Goal: Task Accomplishment & Management: Complete application form

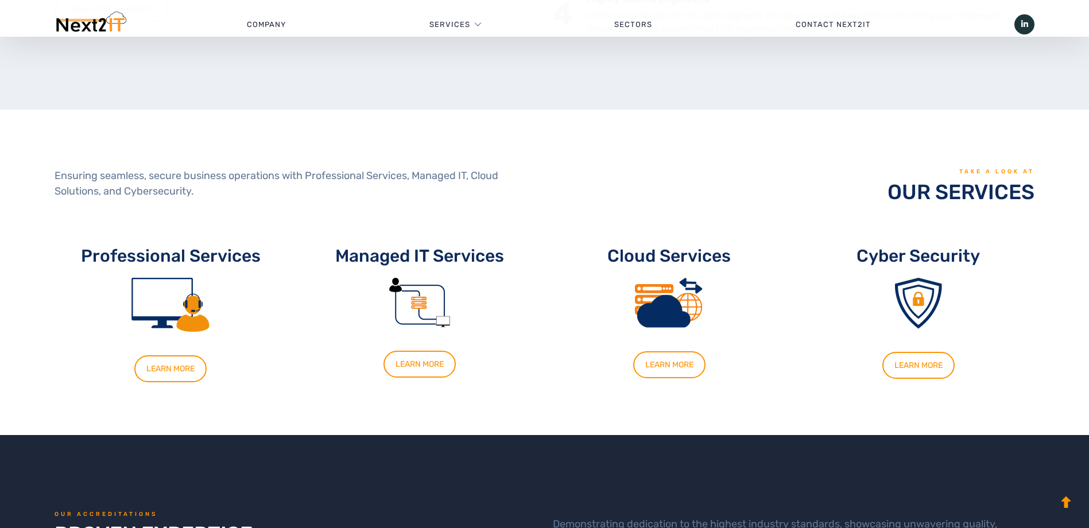
scroll to position [631, 0]
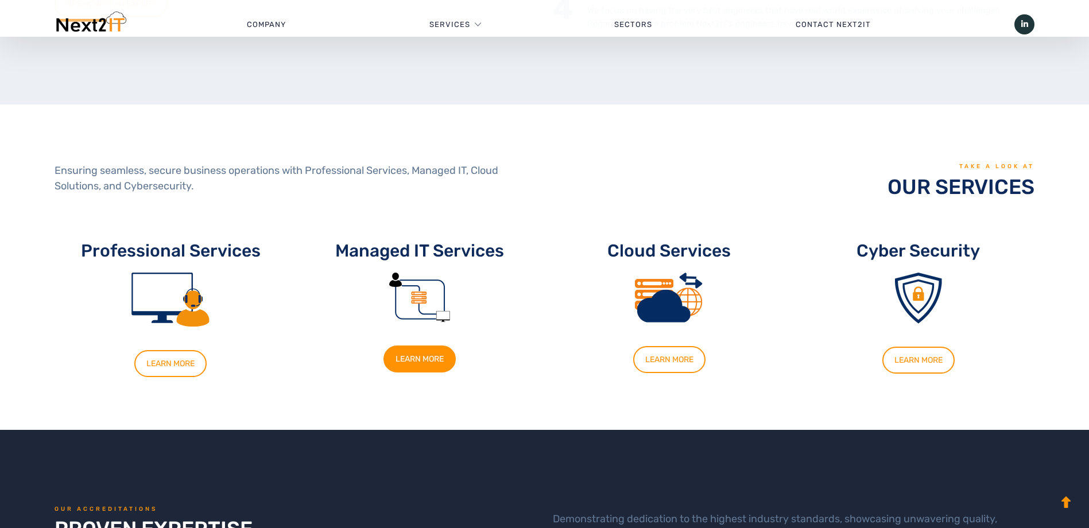
click at [417, 358] on link "LEARN MORE" at bounding box center [419, 359] width 72 height 27
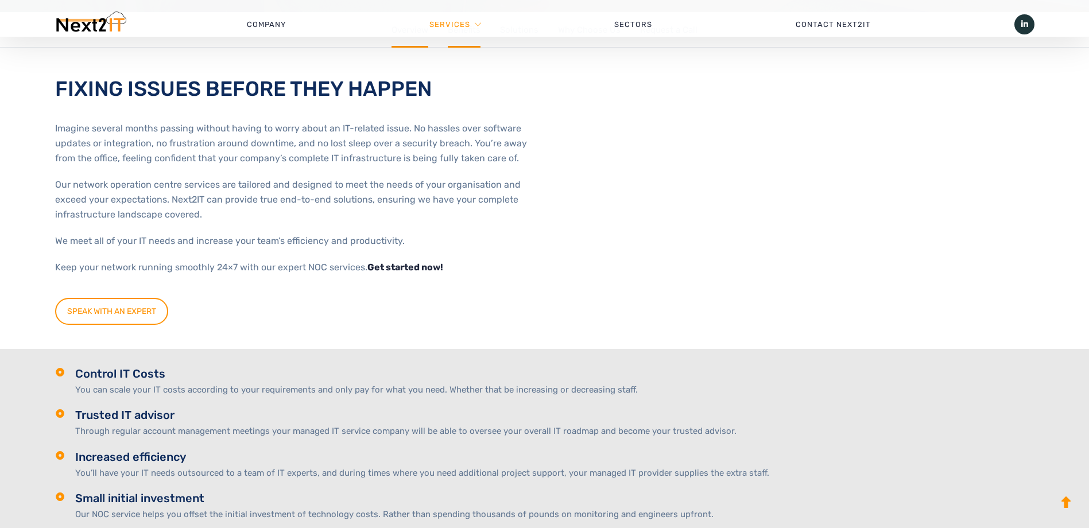
scroll to position [344, 0]
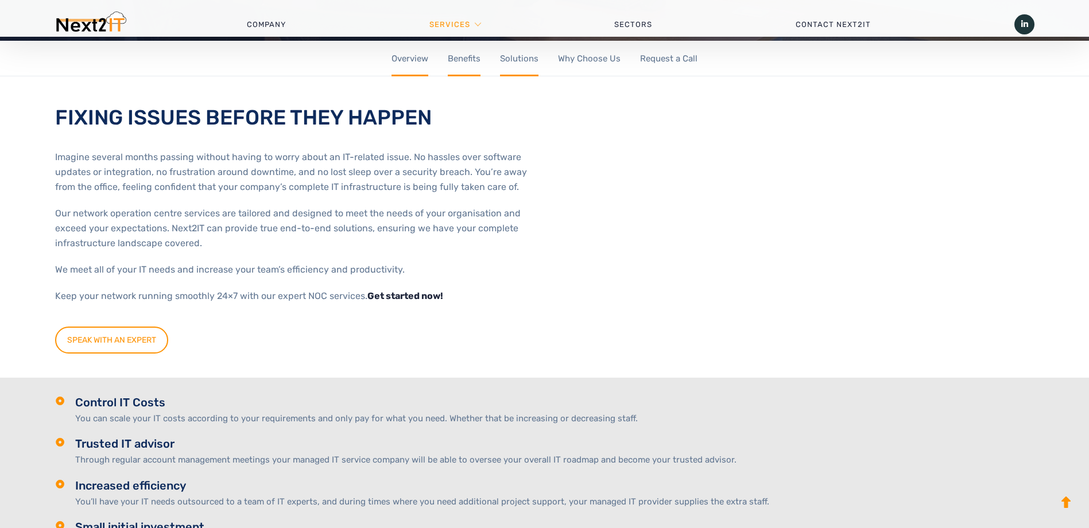
click at [510, 58] on link "Solutions" at bounding box center [519, 59] width 38 height 36
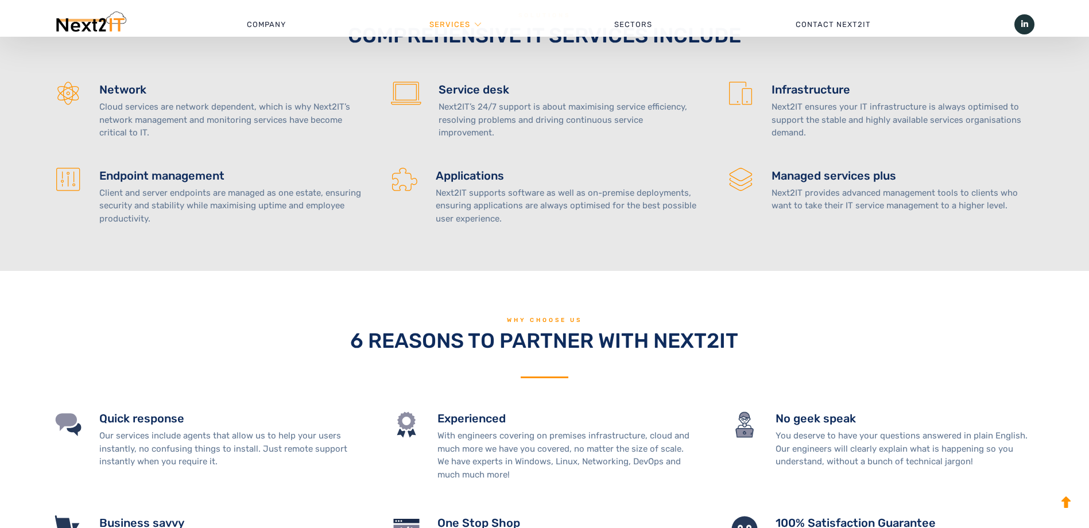
scroll to position [1260, 0]
click at [404, 94] on icon at bounding box center [405, 93] width 29 height 22
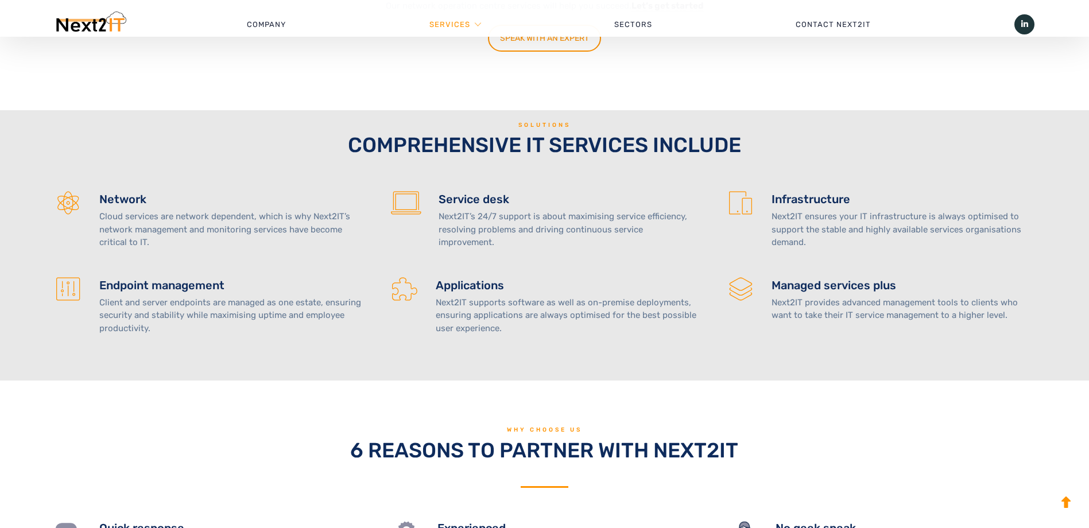
scroll to position [1145, 0]
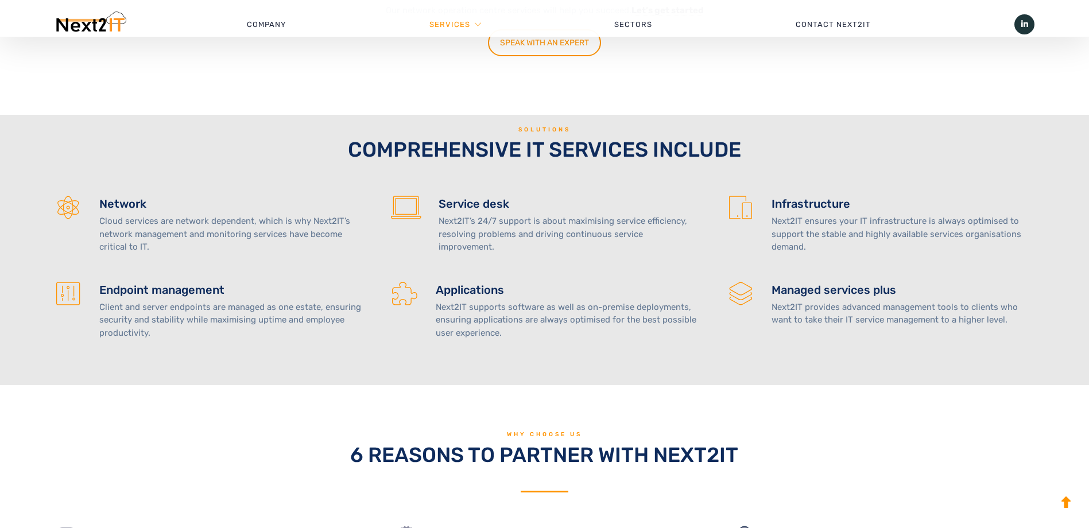
click at [415, 208] on icon at bounding box center [406, 208] width 30 height 23
click at [457, 203] on h4 "Service desk" at bounding box center [569, 203] width 260 height 15
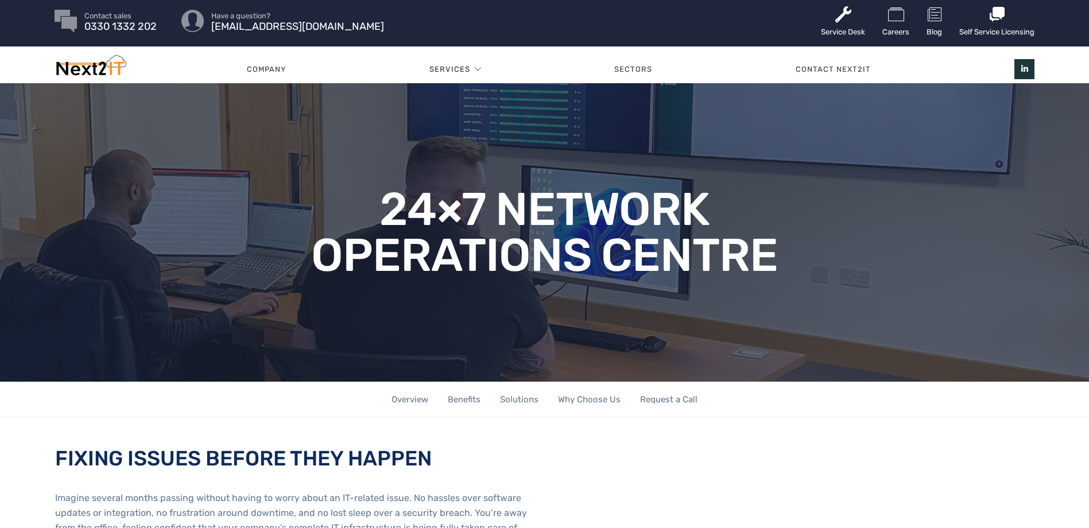
scroll to position [0, 0]
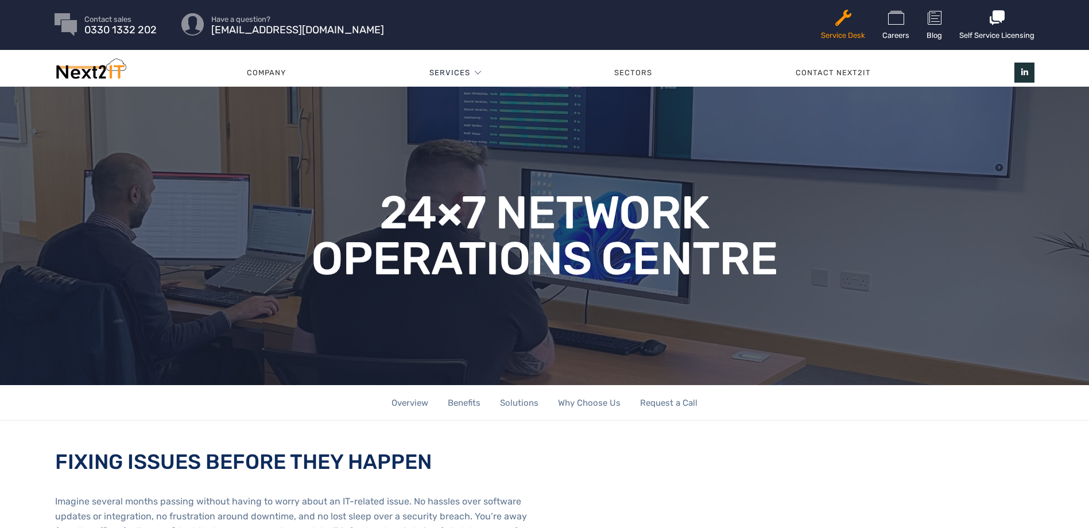
click at [825, 30] on link "Service Desk" at bounding box center [843, 25] width 44 height 50
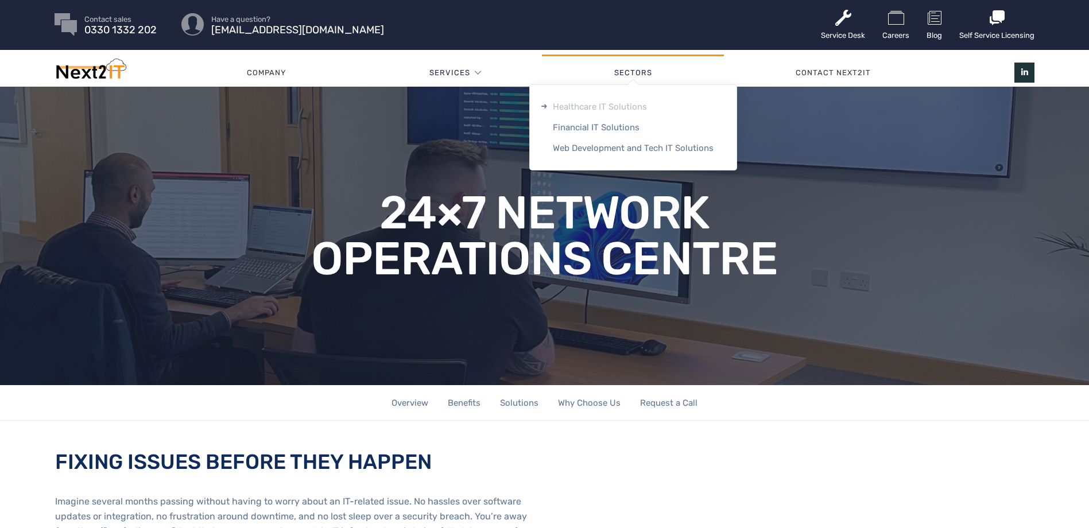
click at [622, 103] on link "Healthcare IT Solutions" at bounding box center [633, 106] width 207 height 21
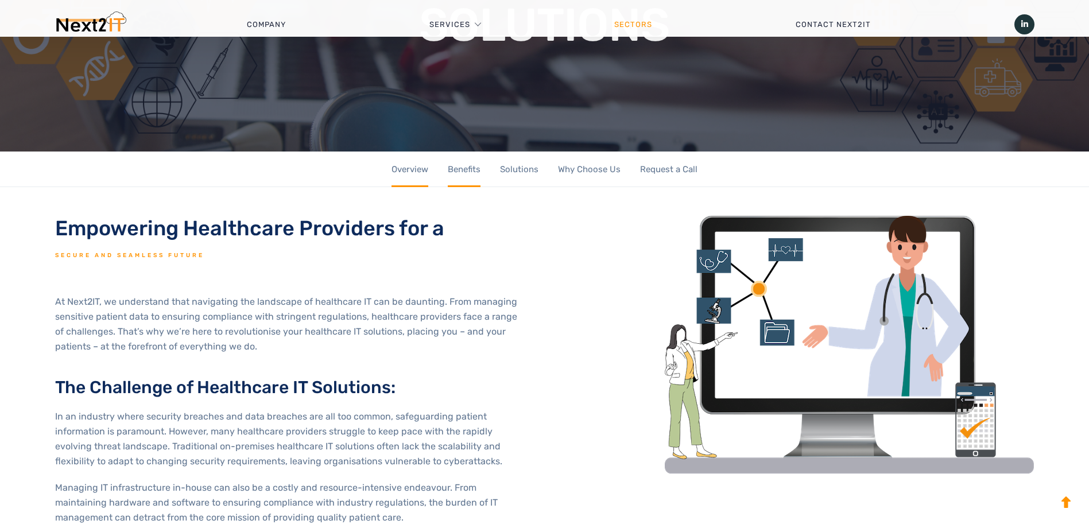
scroll to position [230, 0]
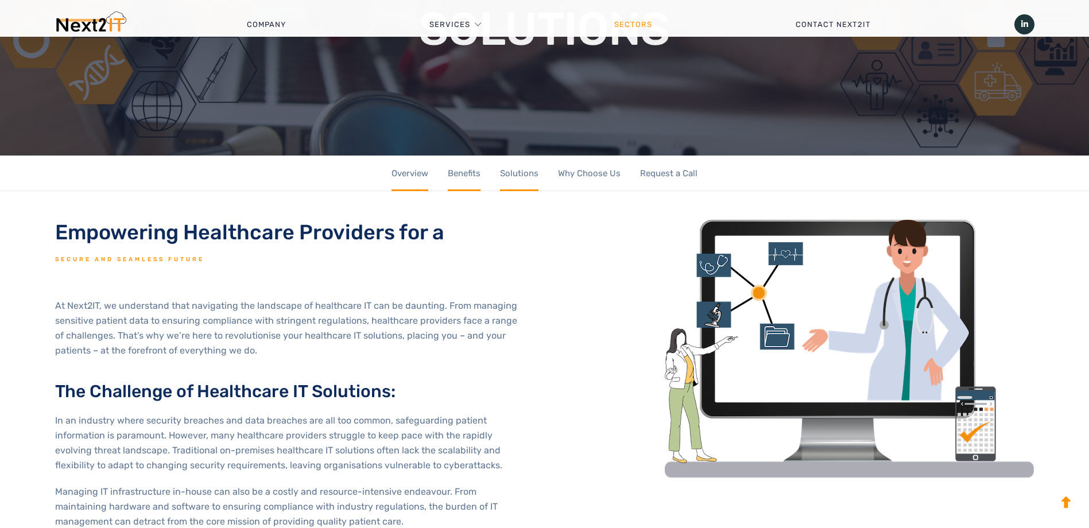
click at [523, 173] on link "Solutions" at bounding box center [519, 174] width 38 height 36
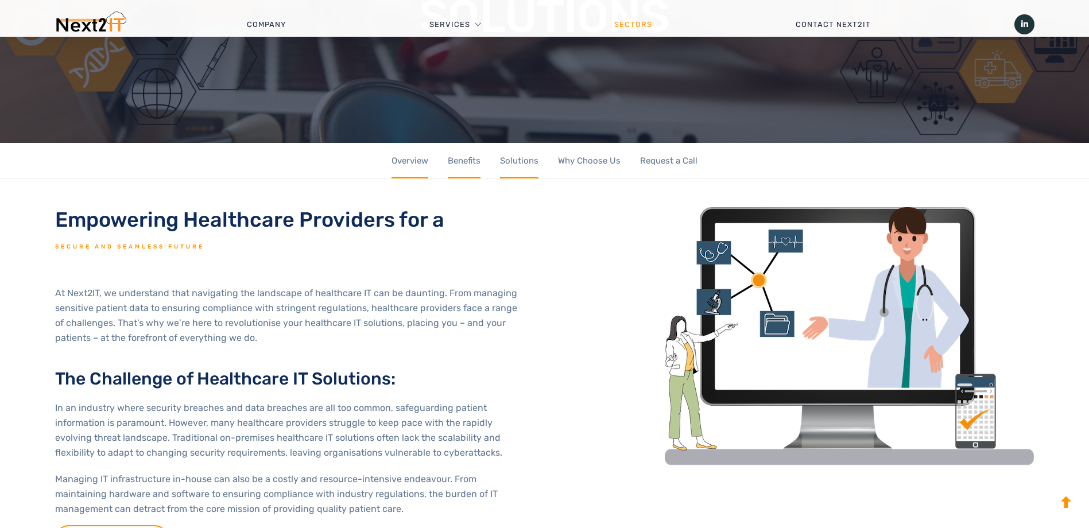
scroll to position [152, 0]
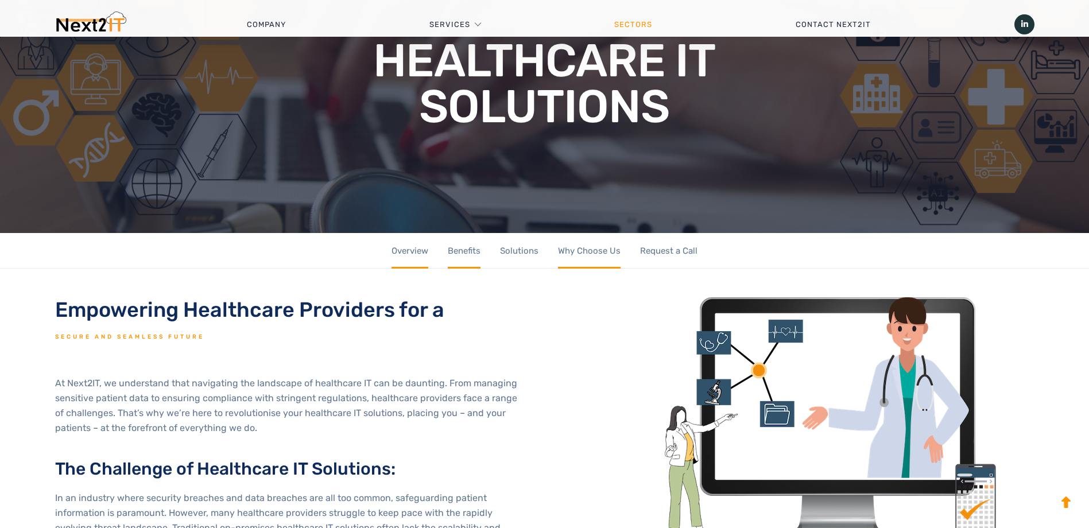
click at [592, 247] on link "Why Choose Us" at bounding box center [589, 251] width 63 height 36
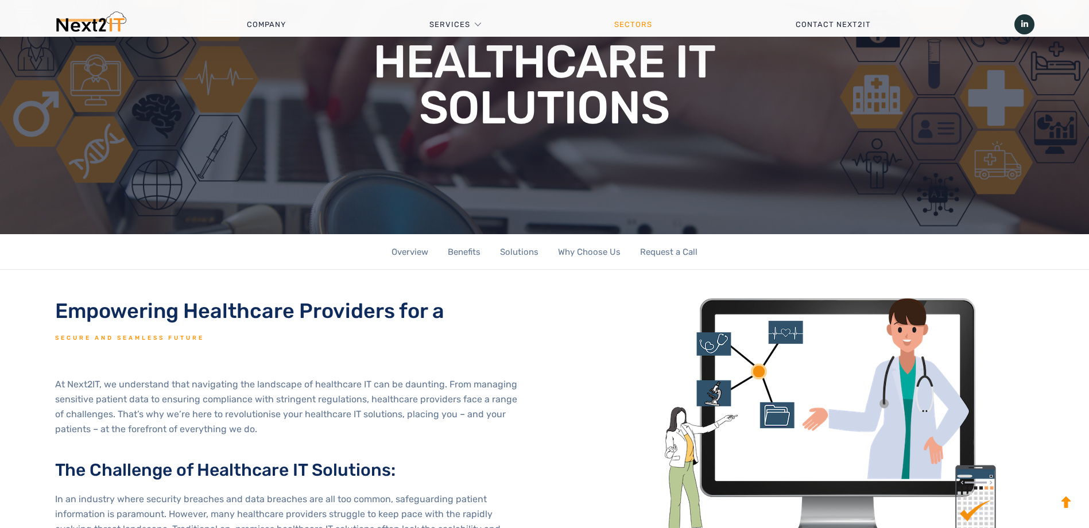
scroll to position [230, 0]
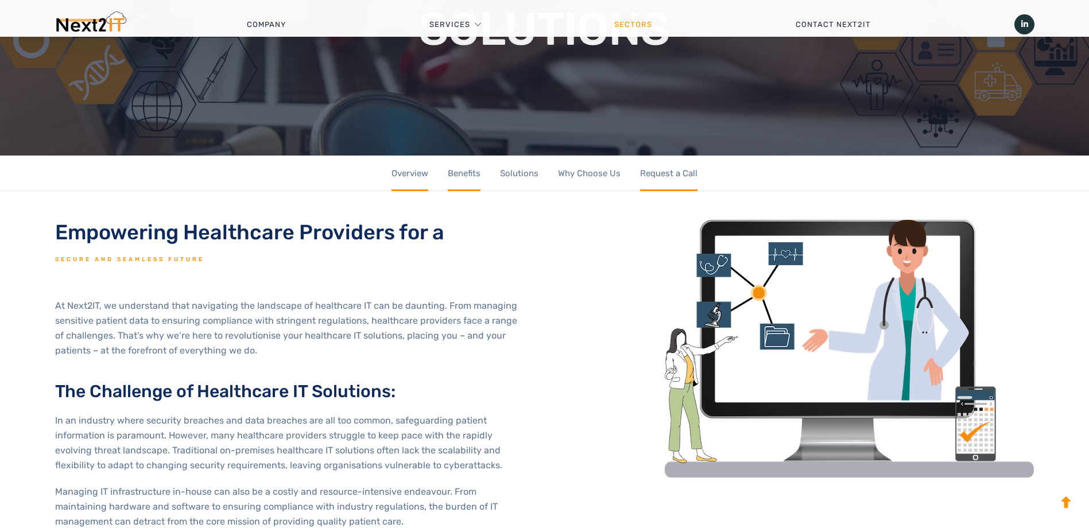
click at [681, 171] on link "Request a Call" at bounding box center [668, 174] width 57 height 36
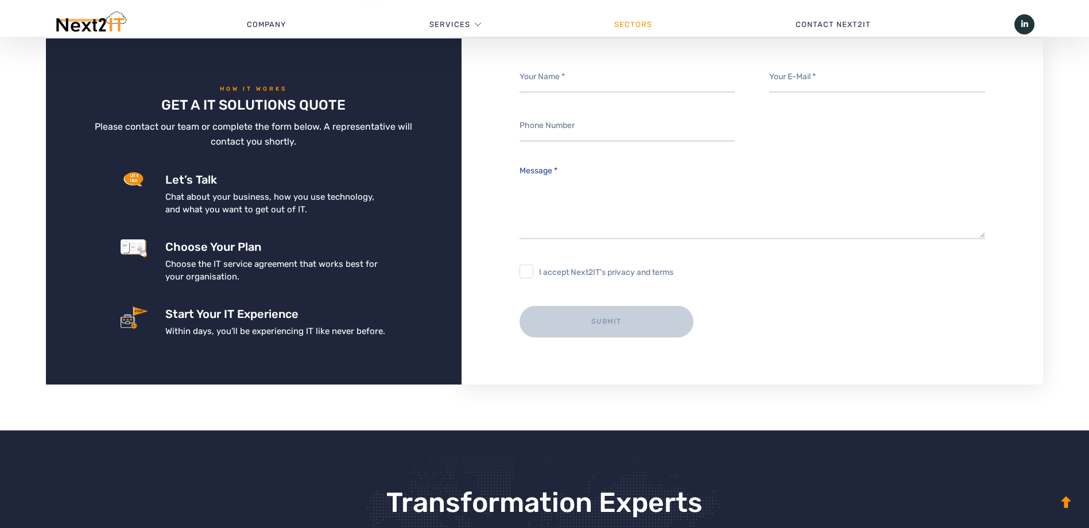
scroll to position [1942, 0]
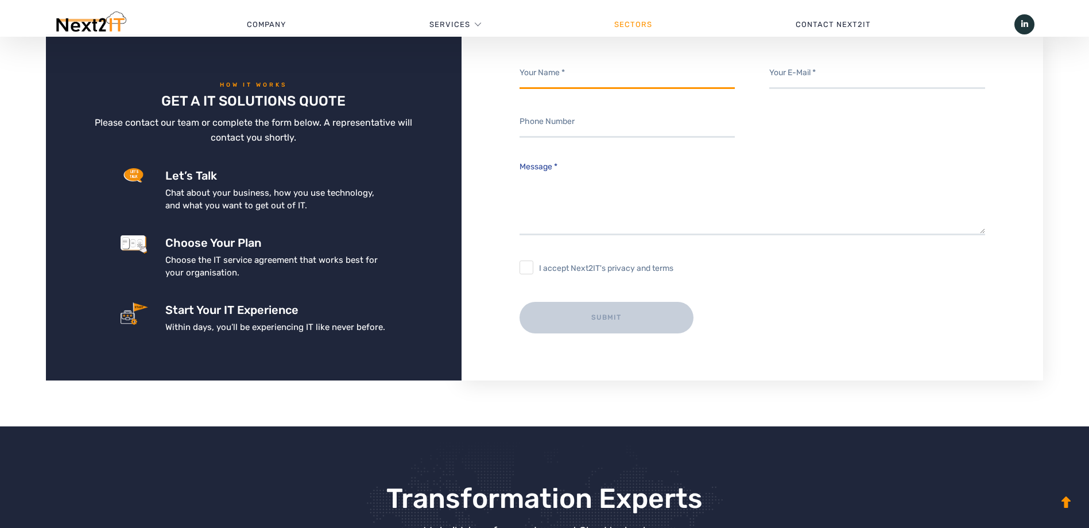
click at [579, 76] on input "Contact form" at bounding box center [626, 73] width 215 height 32
type input "[PERSON_NAME]"
type input "[EMAIL_ADDRESS][DOMAIN_NAME]"
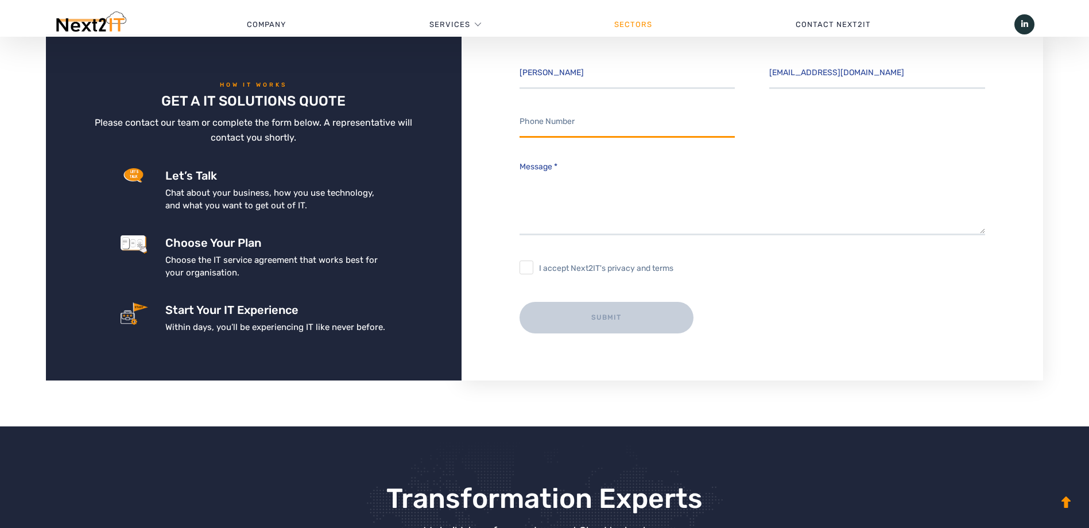
type input "07766470645"
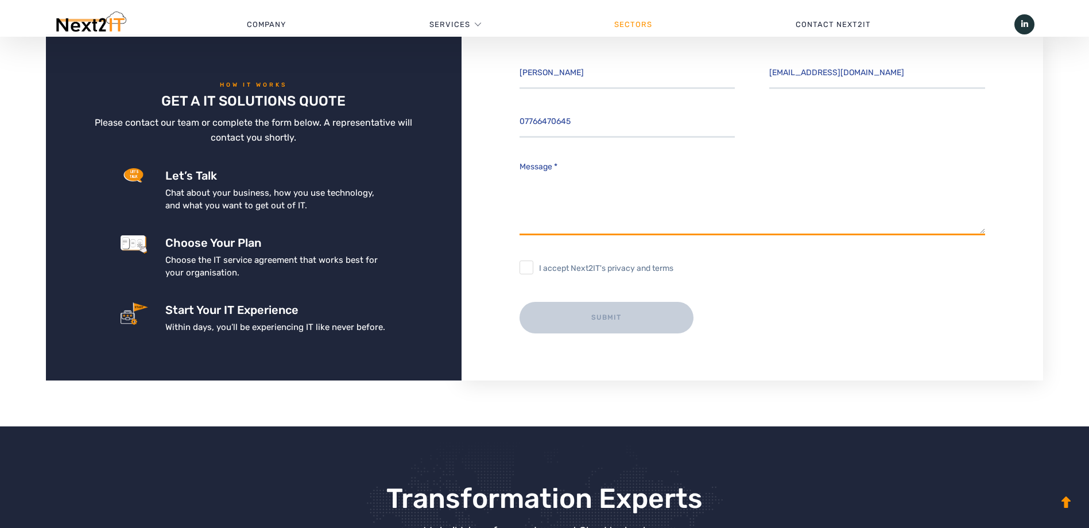
click at [543, 227] on textarea "Message *" at bounding box center [752, 195] width 466 height 80
drag, startPoint x: 561, startPoint y: 167, endPoint x: 488, endPoint y: 165, distance: 72.4
click at [488, 165] on div "[PERSON_NAME] [EMAIL_ADDRESS][DOMAIN_NAME] 07766470645 Message * I accept Next2…" at bounding box center [751, 207] width 581 height 346
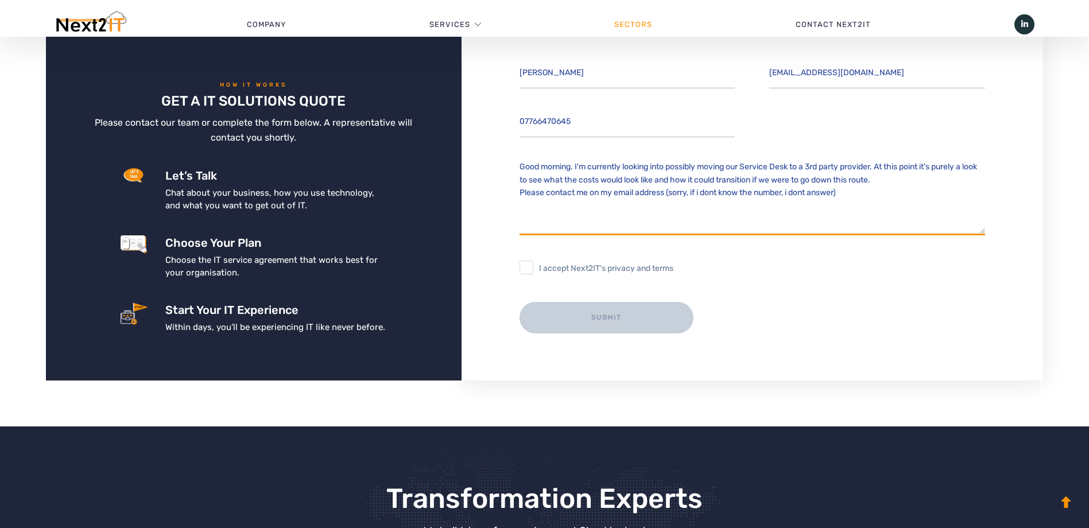
click at [718, 196] on textarea "Message *" at bounding box center [752, 195] width 466 height 80
click at [846, 193] on textarea "Message *" at bounding box center [752, 195] width 466 height 80
type textarea "Good morning. I'm currently looking into possibly moving our Service Desk to a …"
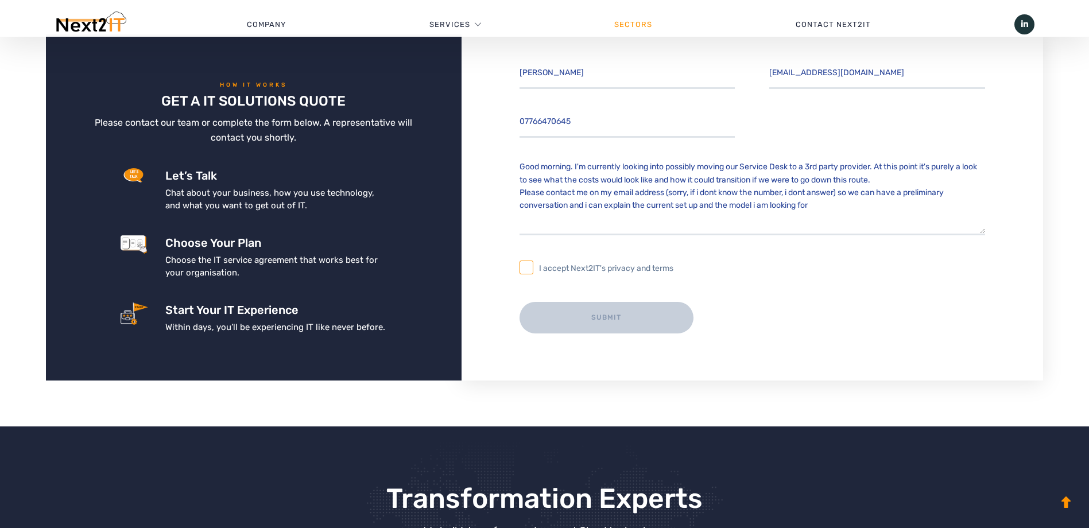
click at [527, 266] on input "I accept Next2IT's privacy and terms" at bounding box center [526, 268] width 14 height 14
checkbox input "true"
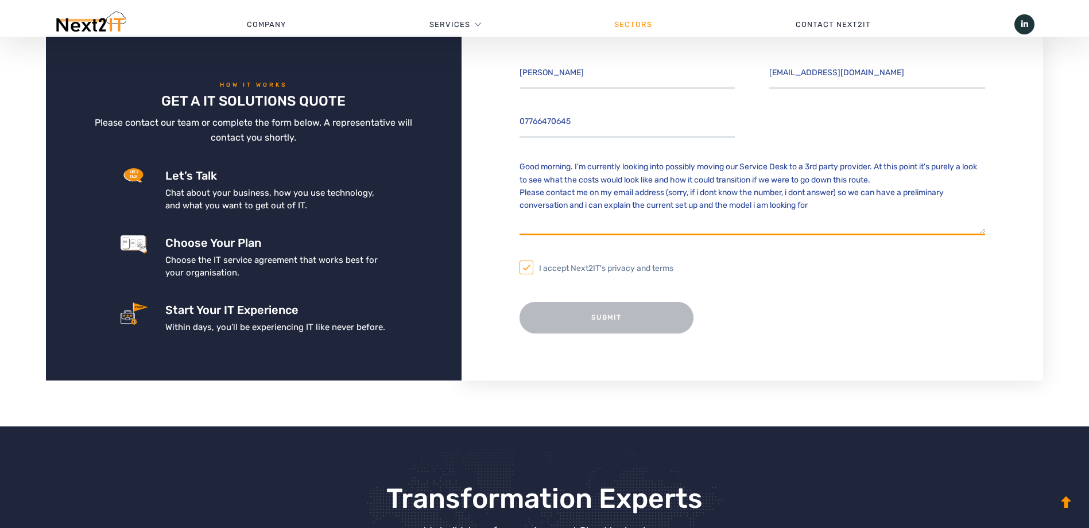
click at [716, 193] on textarea "Message *" at bounding box center [752, 195] width 466 height 80
click at [796, 193] on textarea "Message *" at bounding box center [752, 195] width 466 height 80
click at [704, 191] on textarea "Message *" at bounding box center [752, 195] width 466 height 80
click at [762, 205] on textarea "Message *" at bounding box center [752, 195] width 466 height 80
click at [588, 203] on textarea "Message *" at bounding box center [752, 195] width 466 height 80
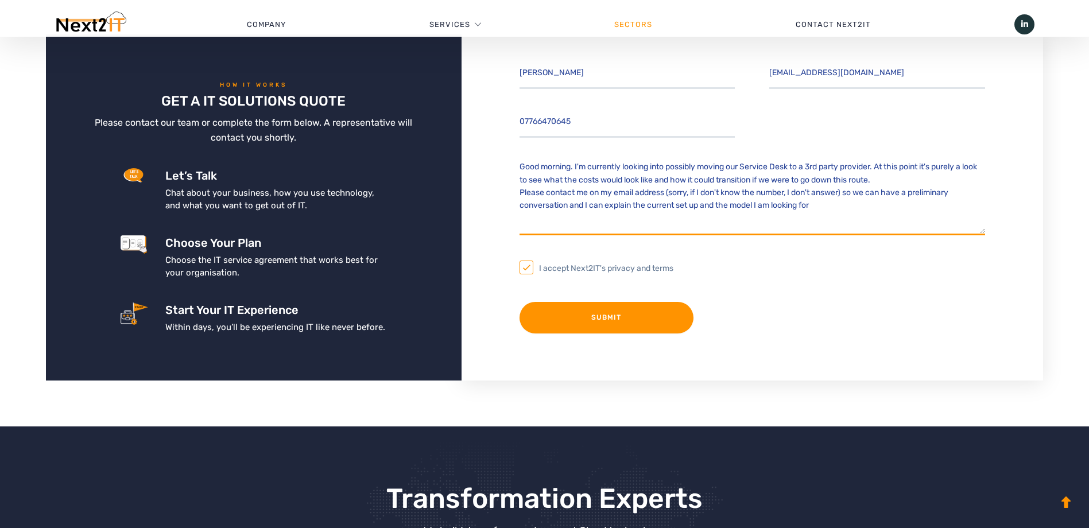
type textarea "Good morning. I'm currently looking into possibly moving our Service Desk to a …"
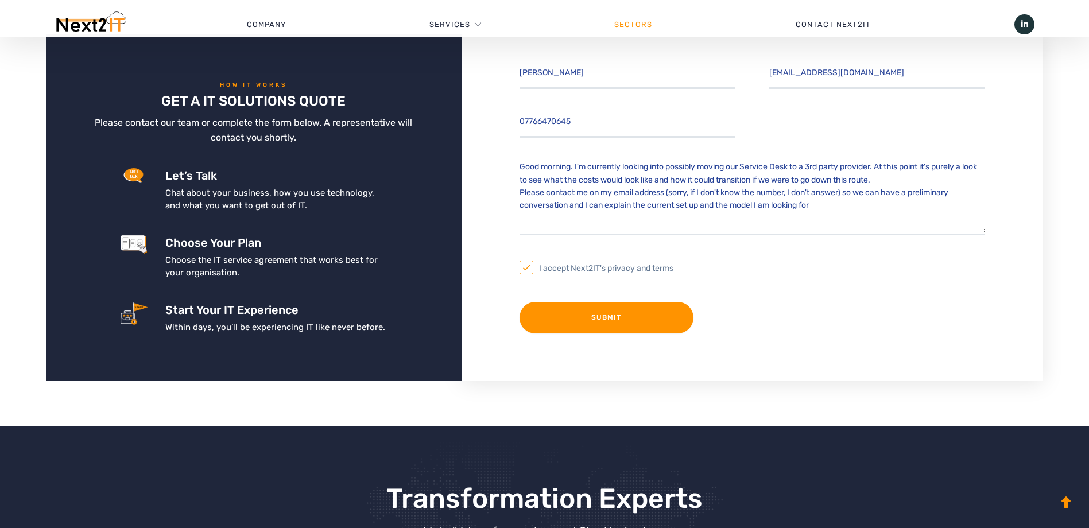
click at [608, 315] on input "Submit" at bounding box center [606, 318] width 174 height 32
